Goal: Find specific page/section: Find specific page/section

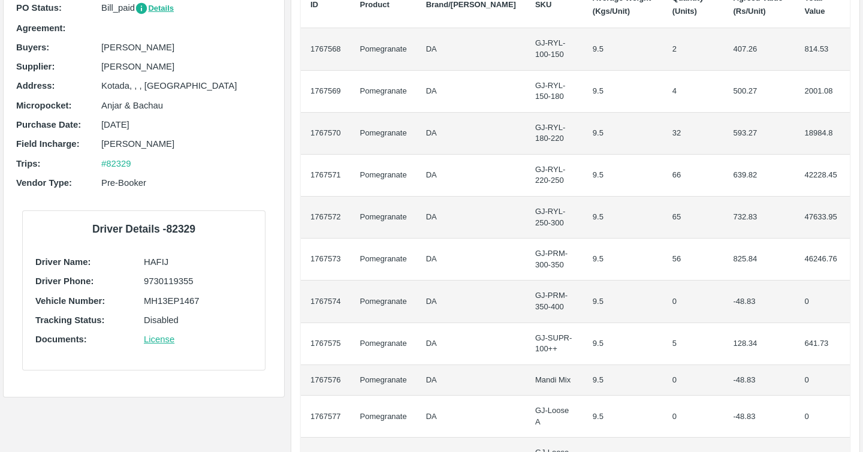
scroll to position [160, 0]
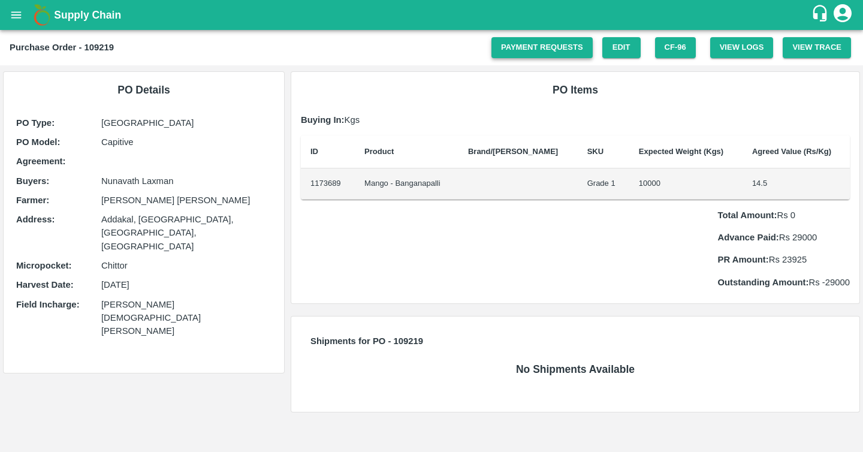
click at [530, 41] on link "Payment Requests" at bounding box center [542, 47] width 101 height 21
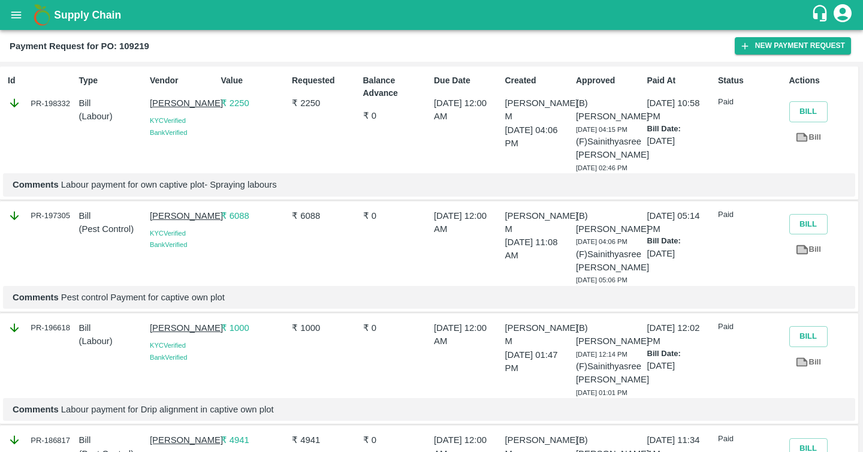
click at [407, 108] on div "Balance Advance ₹ 0" at bounding box center [393, 122] width 71 height 104
click at [53, 101] on div "PR-198332" at bounding box center [41, 103] width 67 height 13
copy div "198332"
